Goal: Navigation & Orientation: Find specific page/section

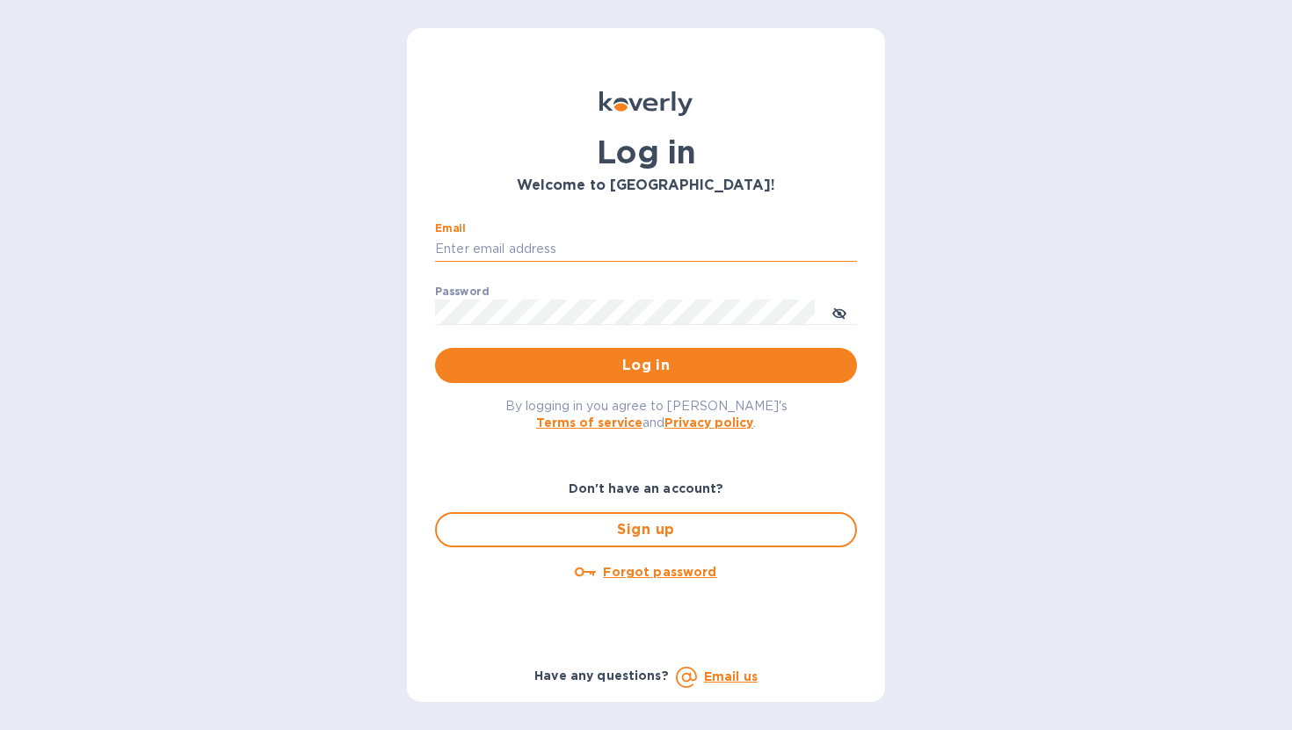
click at [657, 261] on input "Email" at bounding box center [646, 249] width 422 height 26
type input "[EMAIL_ADDRESS][DOMAIN_NAME]"
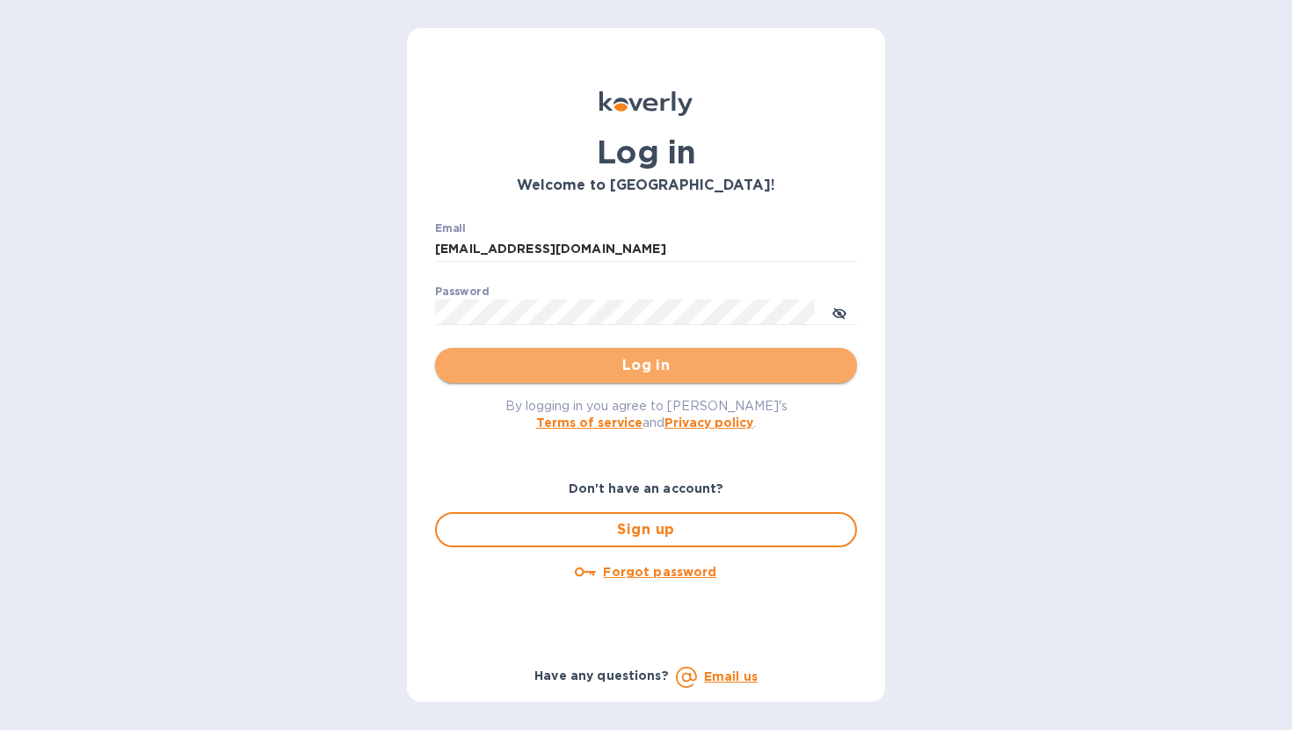
click at [636, 366] on span "Log in" at bounding box center [646, 365] width 394 height 21
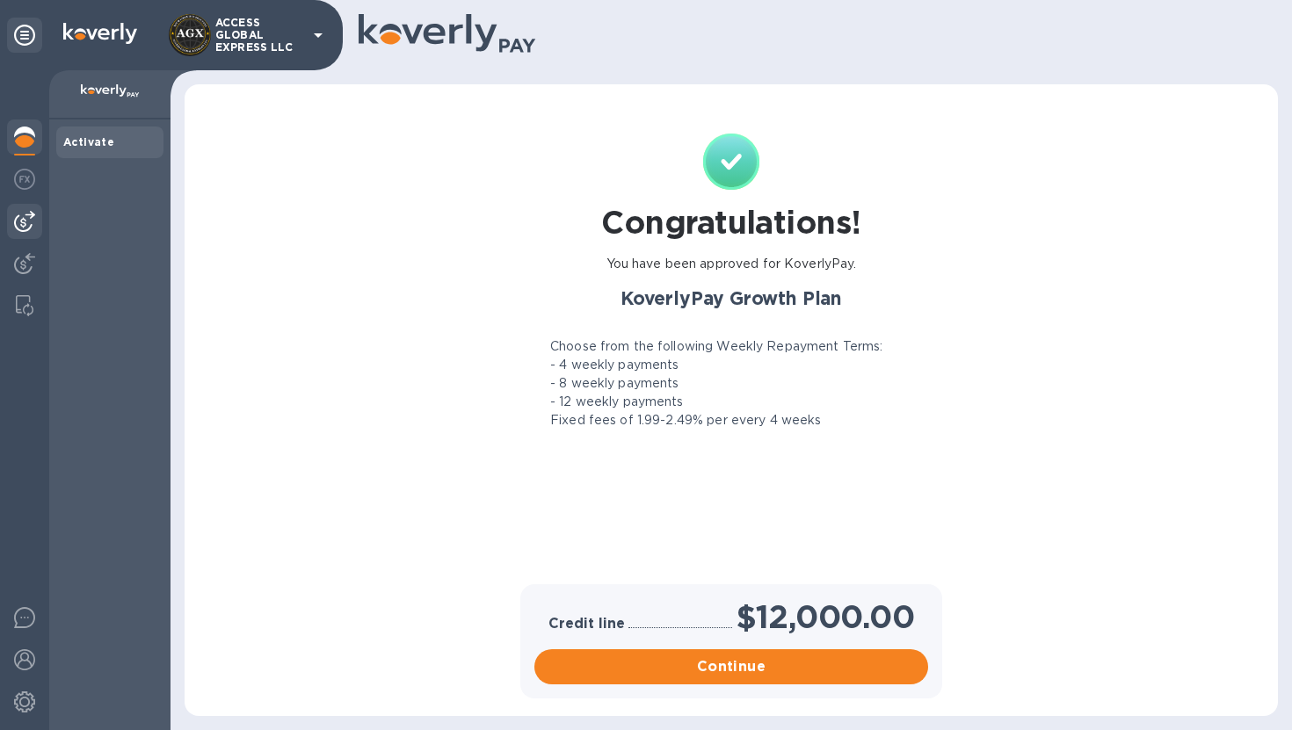
click at [19, 220] on img at bounding box center [24, 221] width 21 height 21
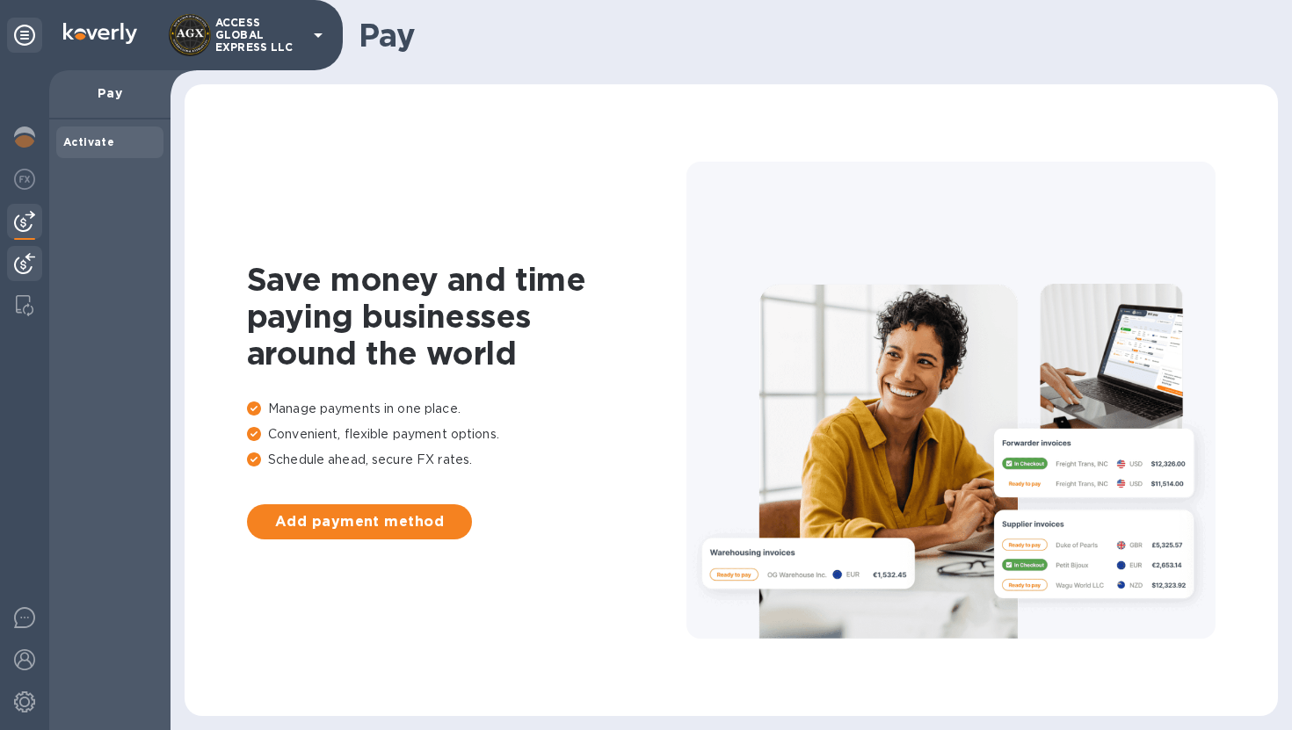
click at [22, 256] on img at bounding box center [24, 263] width 21 height 21
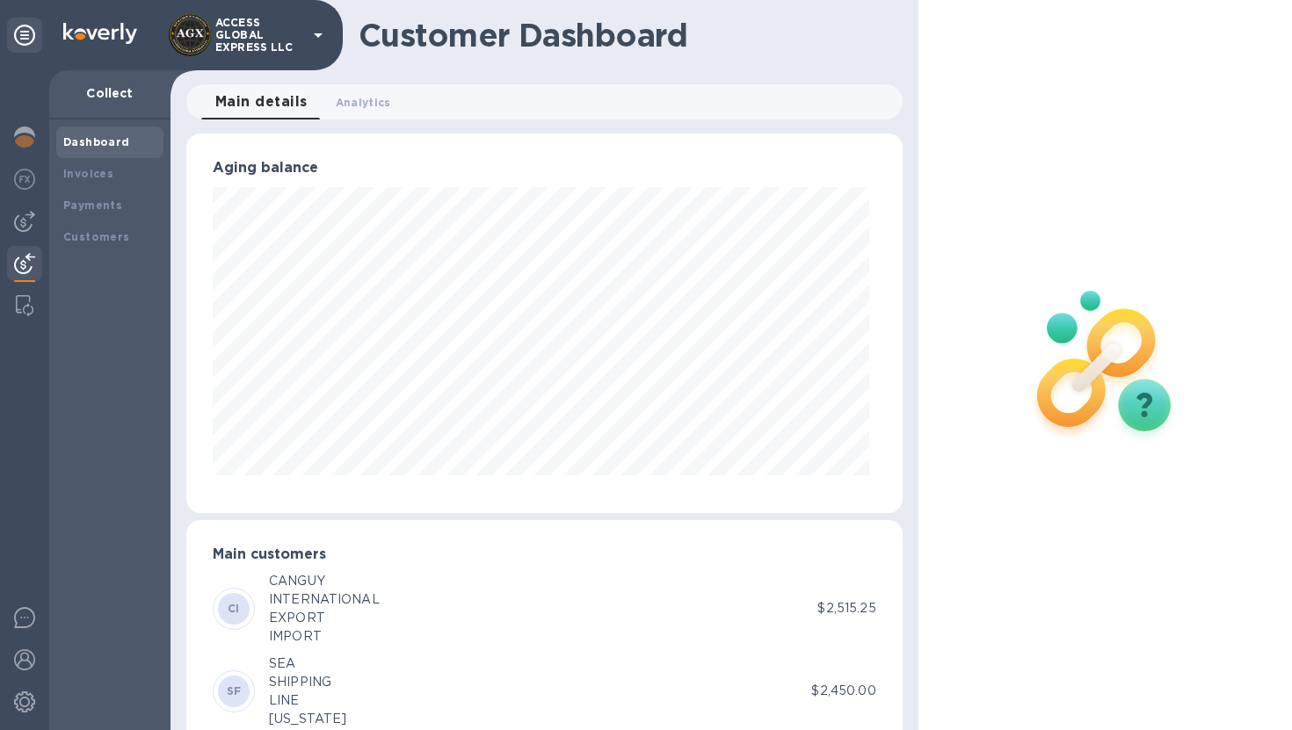
scroll to position [50, 0]
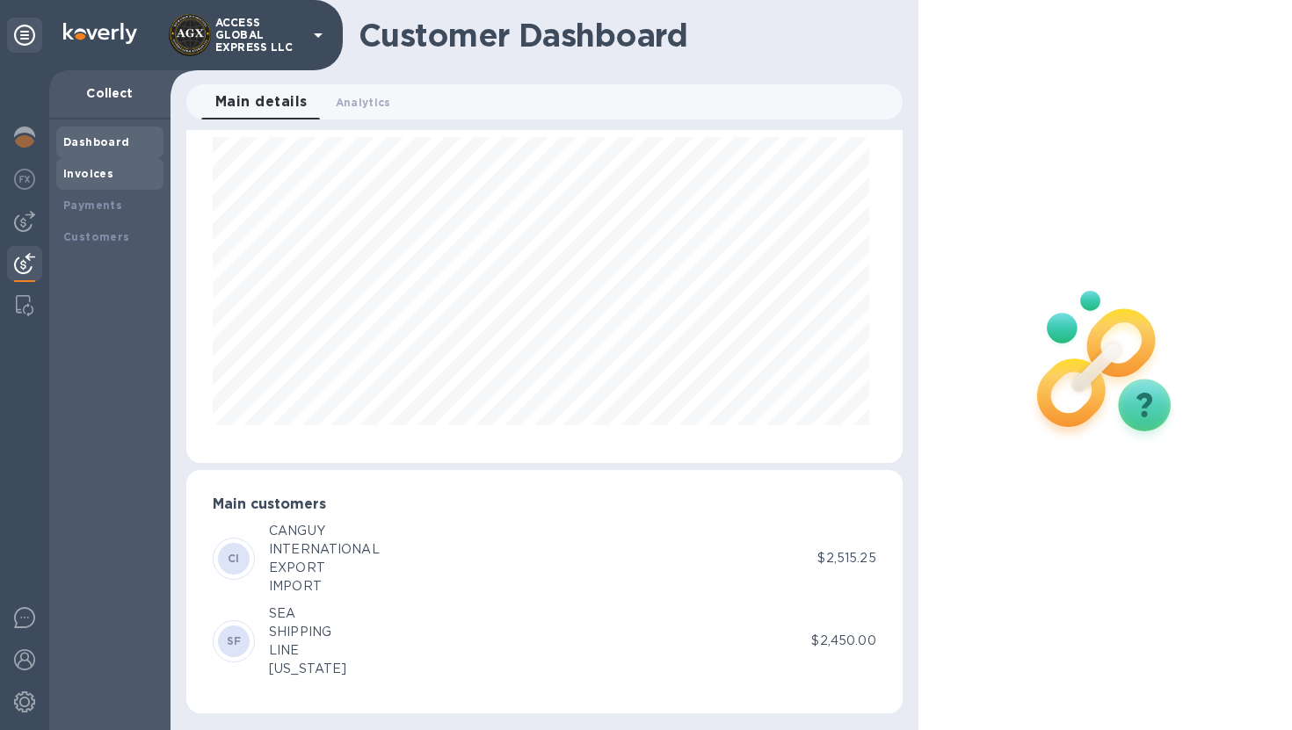
click at [111, 168] on div "Invoices" at bounding box center [109, 174] width 93 height 18
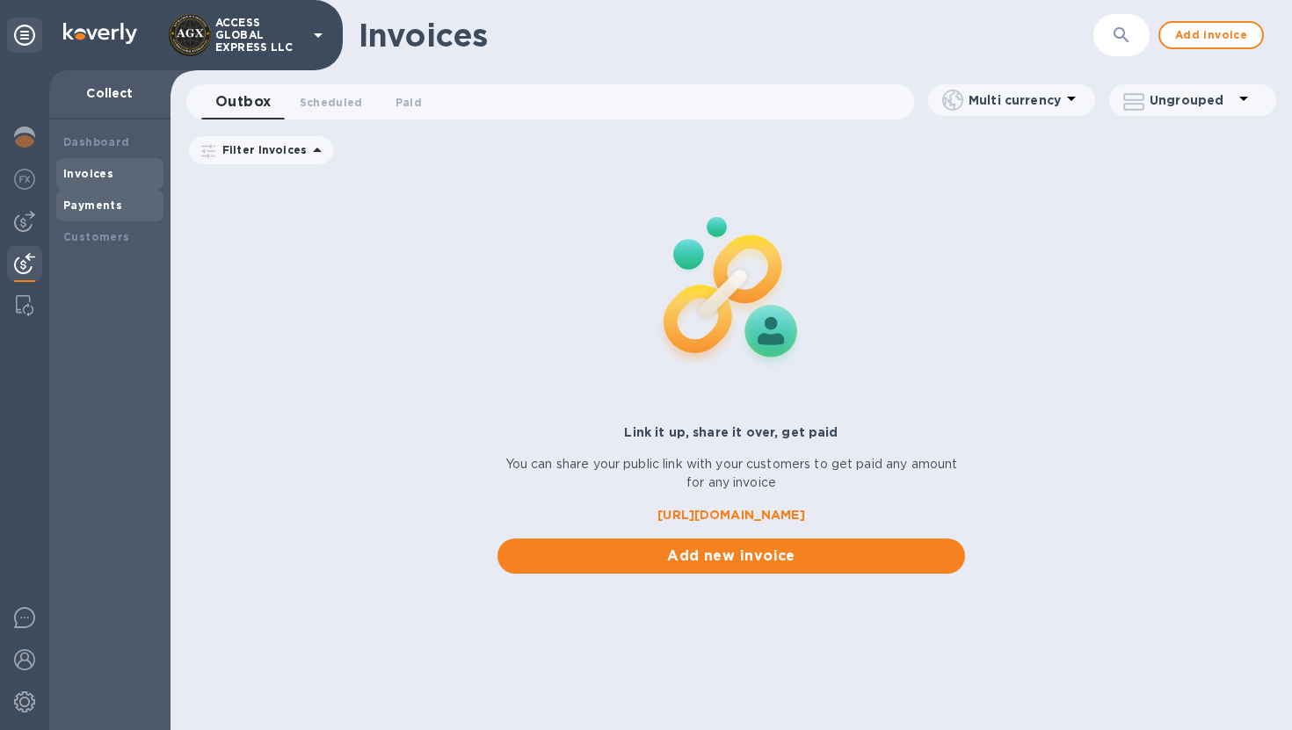
click at [95, 207] on b "Payments" at bounding box center [92, 205] width 59 height 13
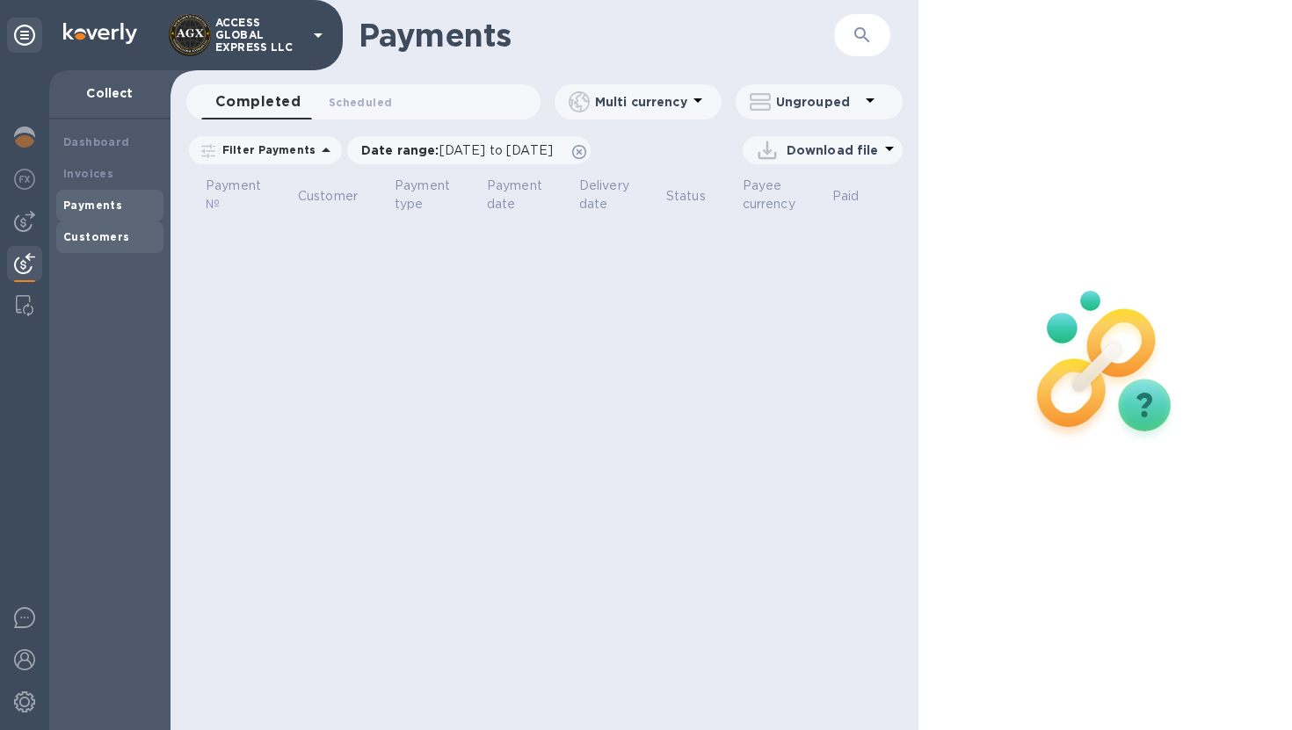
click at [86, 243] on div "Customers" at bounding box center [109, 237] width 93 height 18
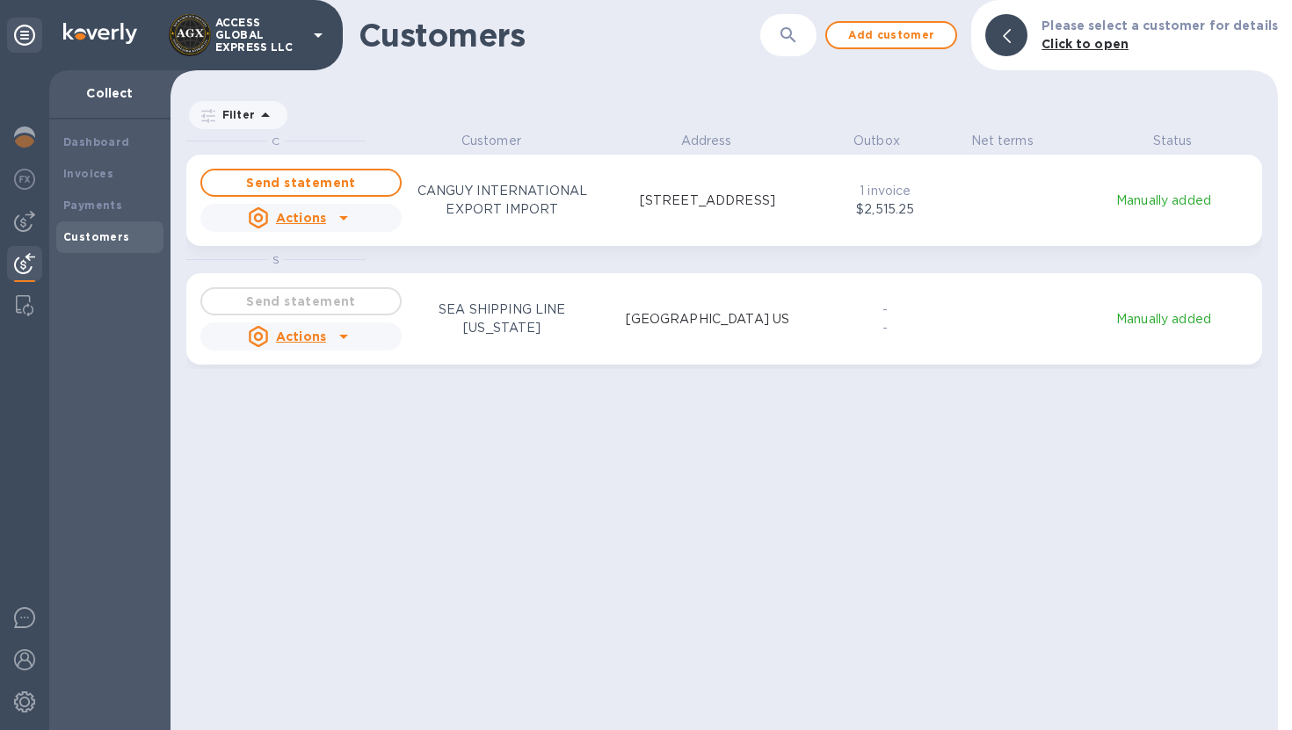
scroll to position [584, 1100]
click at [126, 173] on div "Invoices" at bounding box center [109, 174] width 93 height 18
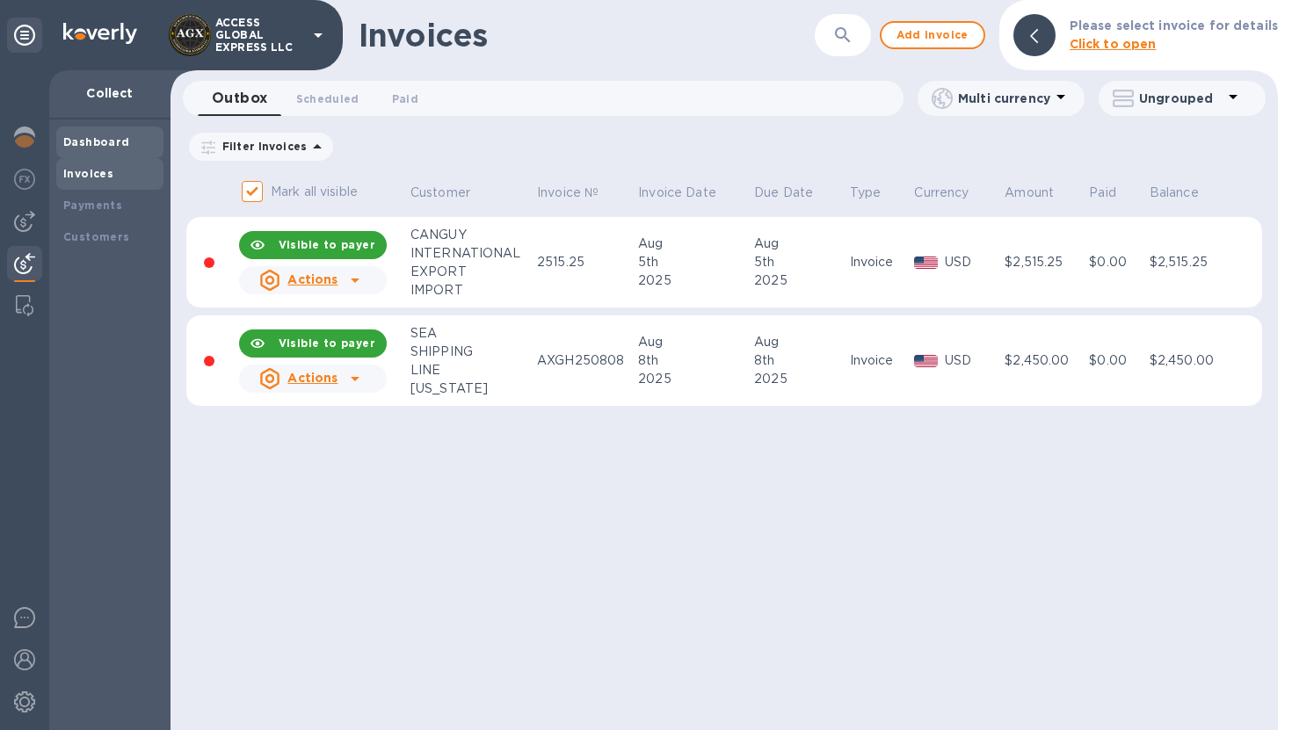
click at [123, 149] on div "Dashboard" at bounding box center [109, 143] width 93 height 18
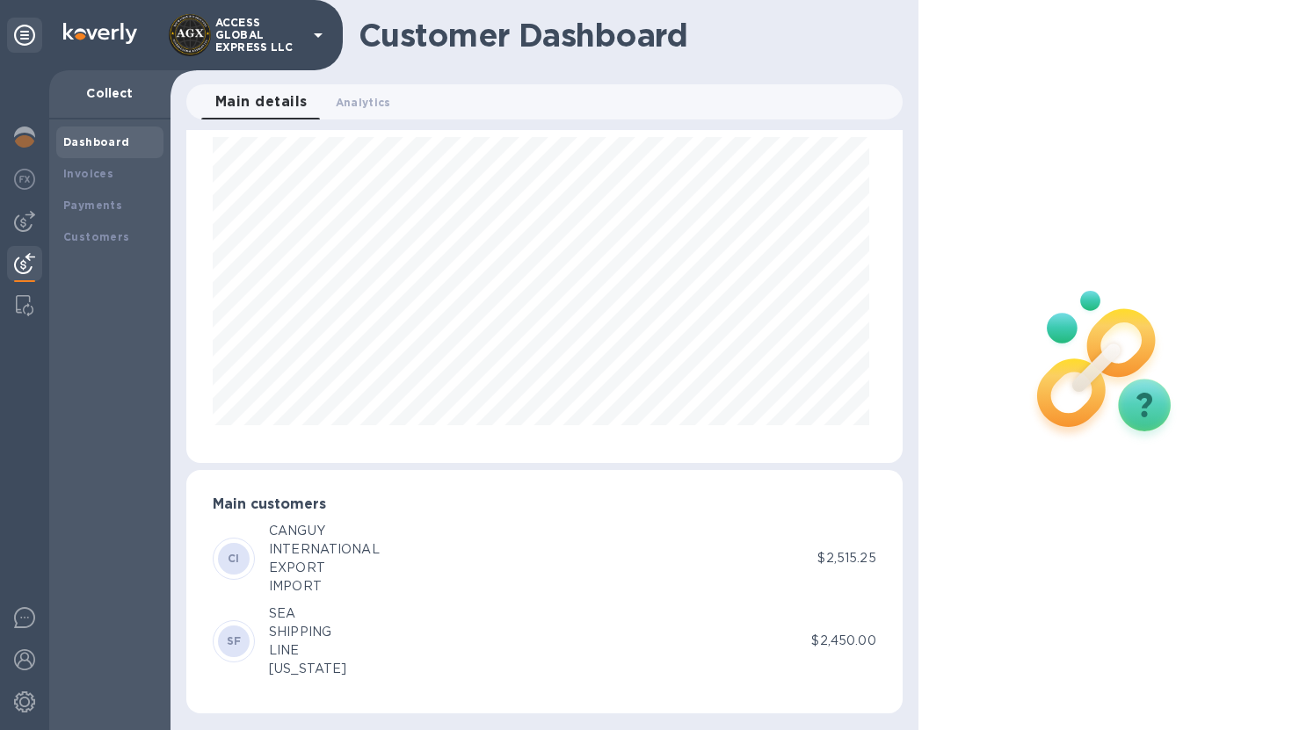
scroll to position [46, 0]
click at [26, 302] on img at bounding box center [25, 305] width 18 height 21
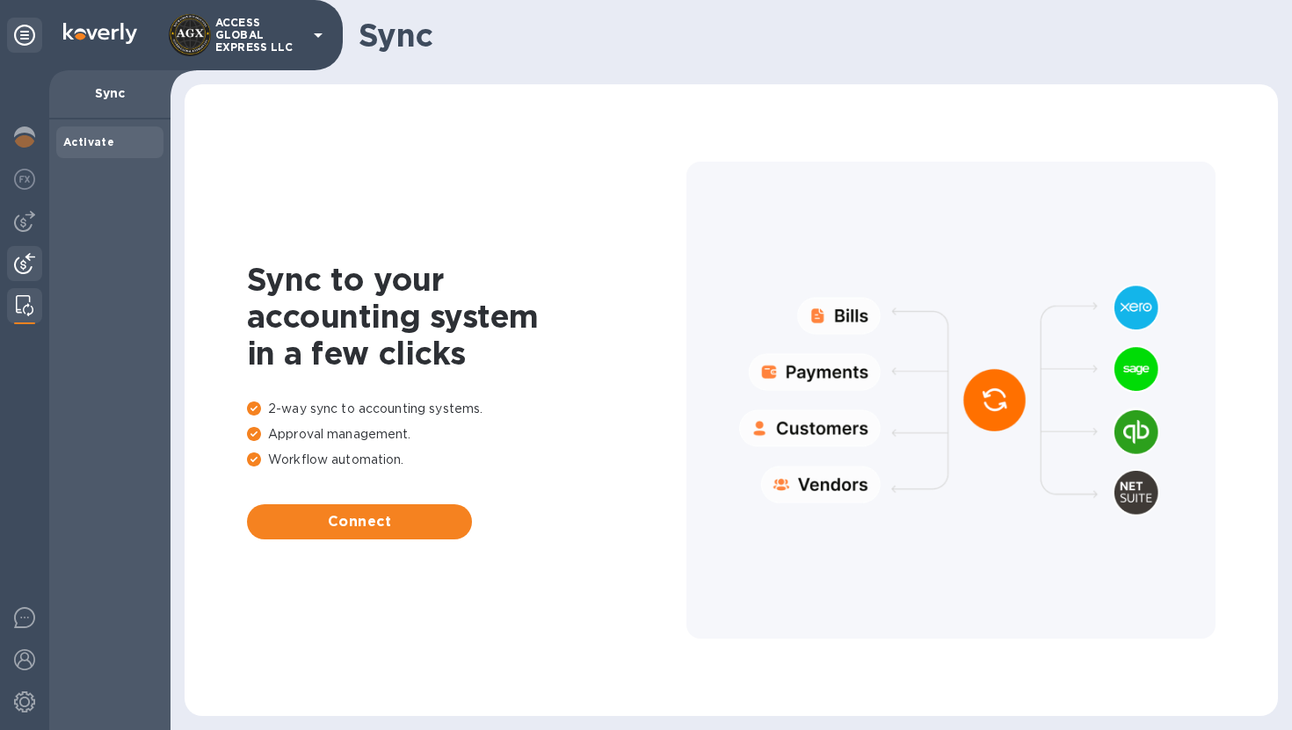
click at [18, 249] on div at bounding box center [24, 265] width 35 height 39
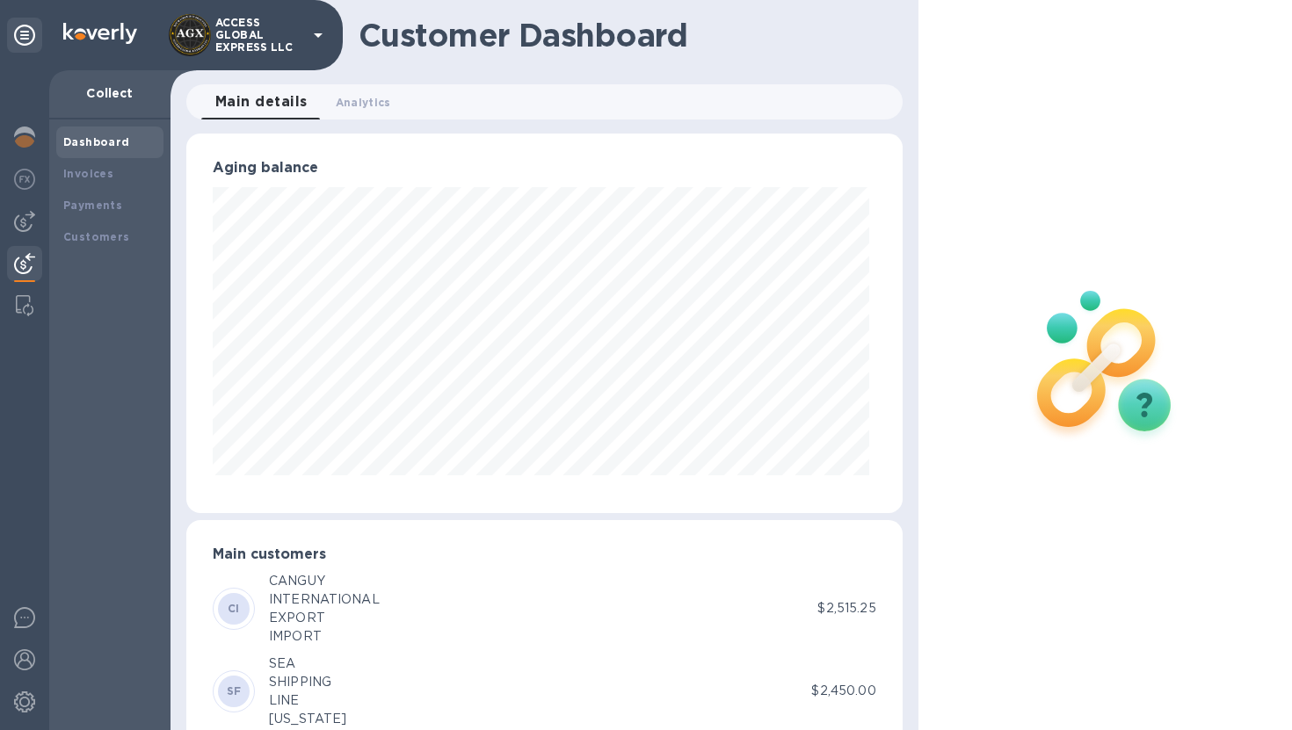
scroll to position [380, 709]
